Goal: Navigation & Orientation: Find specific page/section

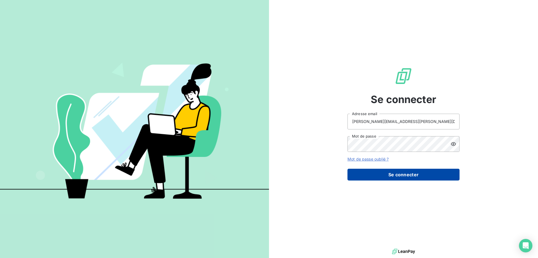
click at [413, 179] on button "Se connecter" at bounding box center [404, 174] width 112 height 12
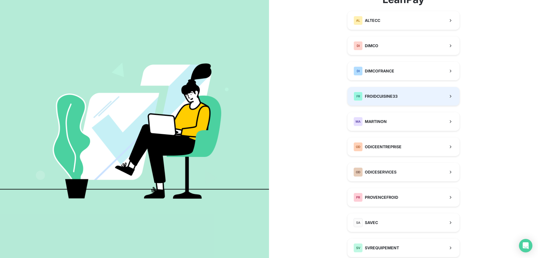
scroll to position [93, 0]
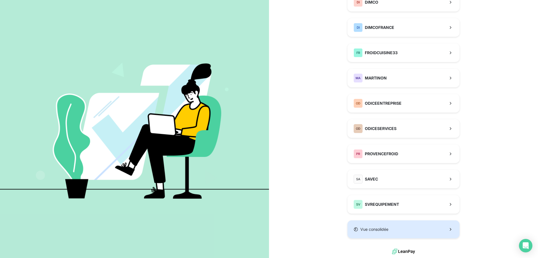
click at [396, 229] on button "Vue consolidée" at bounding box center [404, 229] width 112 height 18
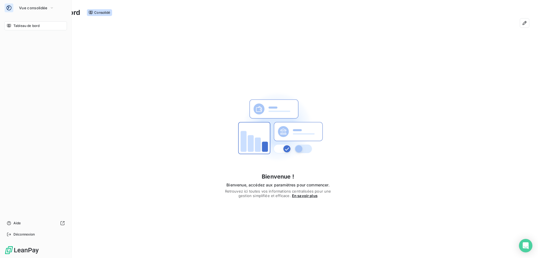
click at [41, 25] on div "Tableau de bord" at bounding box center [35, 25] width 63 height 9
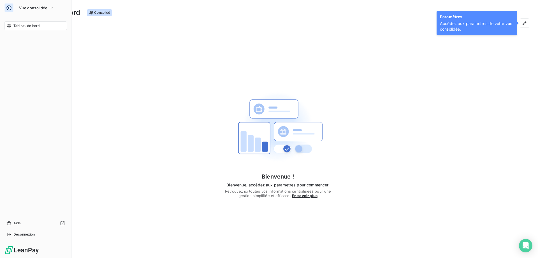
click at [20, 250] on img at bounding box center [21, 249] width 35 height 9
